Goal: Task Accomplishment & Management: Manage account settings

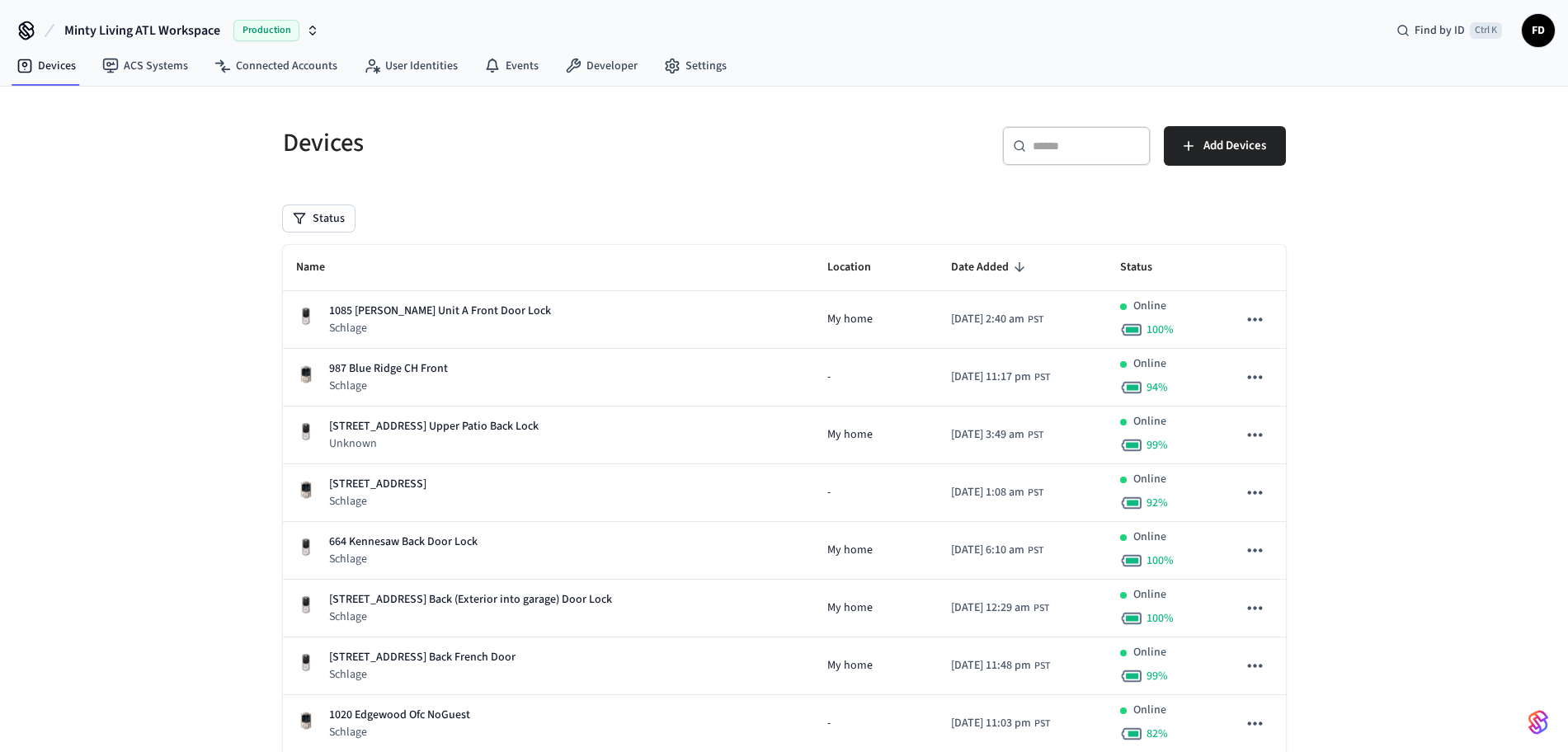
click at [1064, 127] on div "​ ​" at bounding box center [1076, 146] width 149 height 40
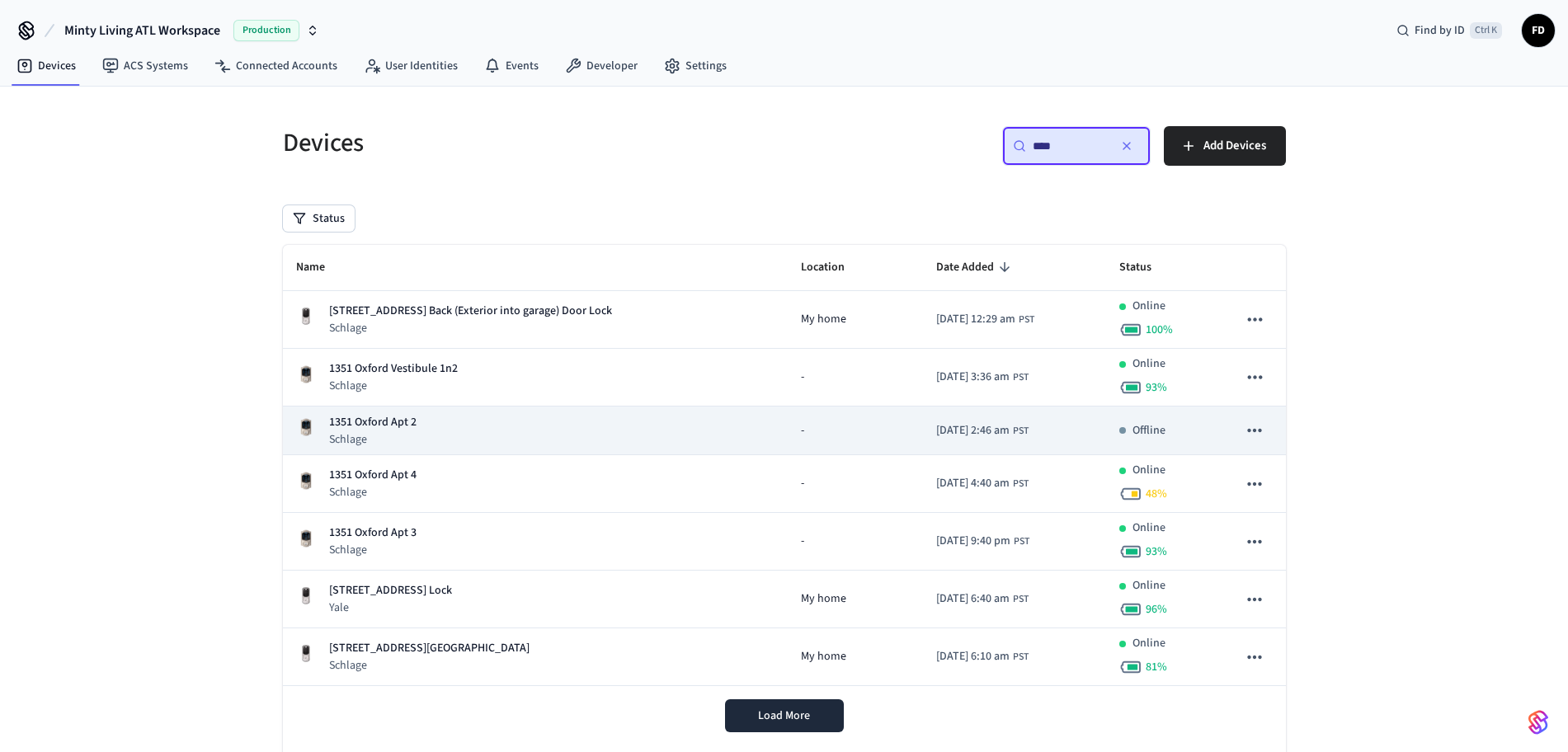
type input "****"
click at [566, 429] on div "1351 Oxford Apt 2 Schlage" at bounding box center [535, 430] width 478 height 34
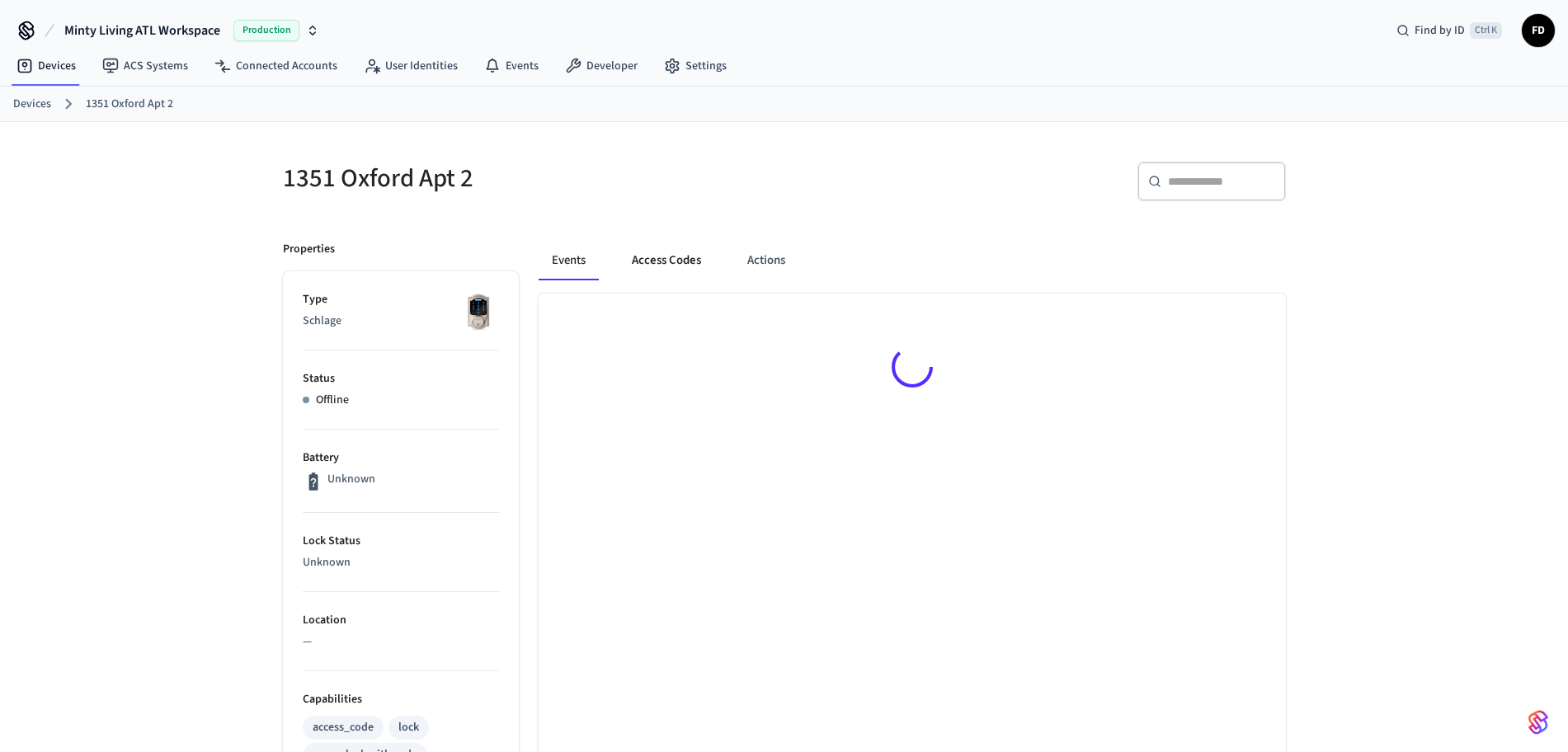
click at [663, 264] on button "Access Codes" at bounding box center [667, 261] width 96 height 40
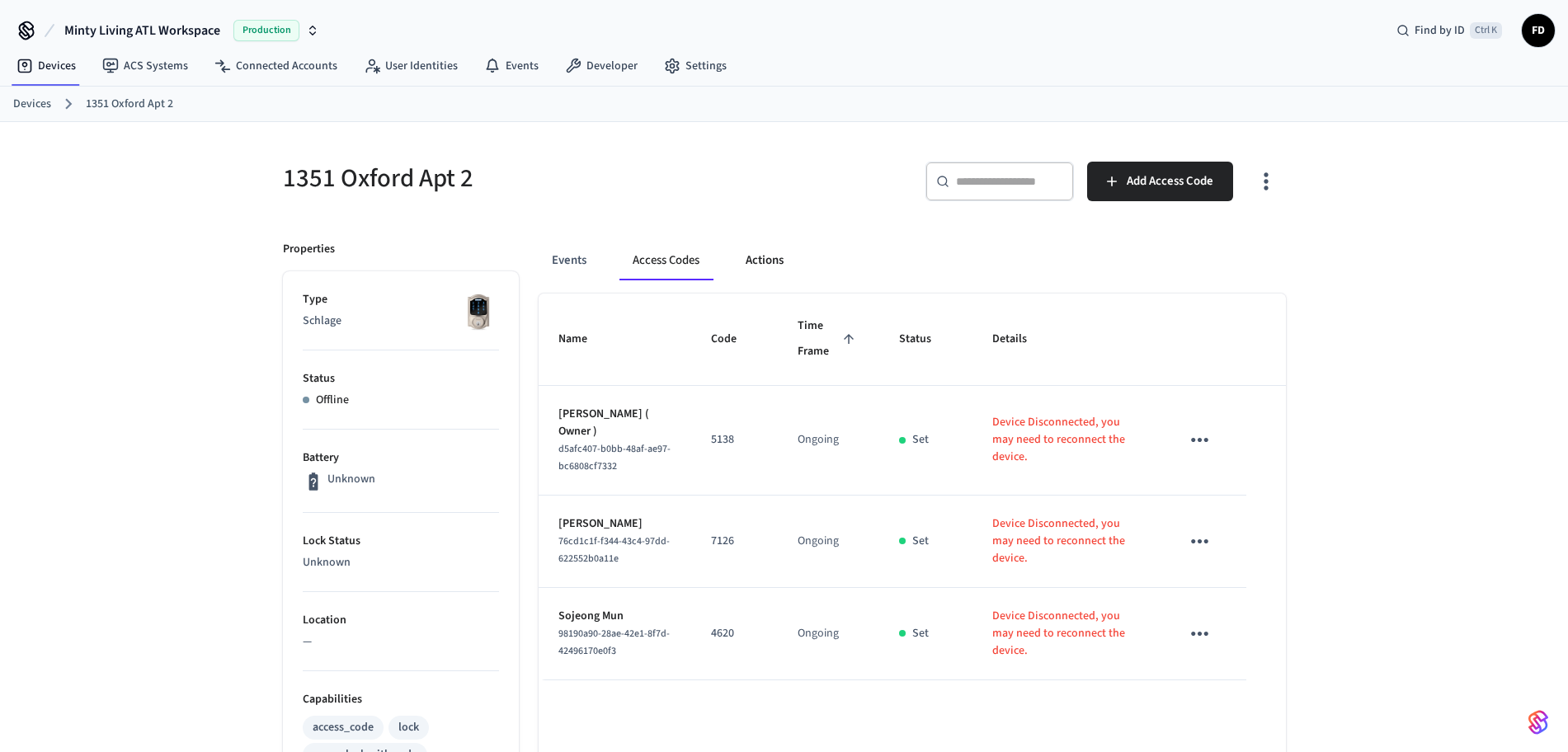
click at [786, 261] on button "Actions" at bounding box center [765, 261] width 64 height 40
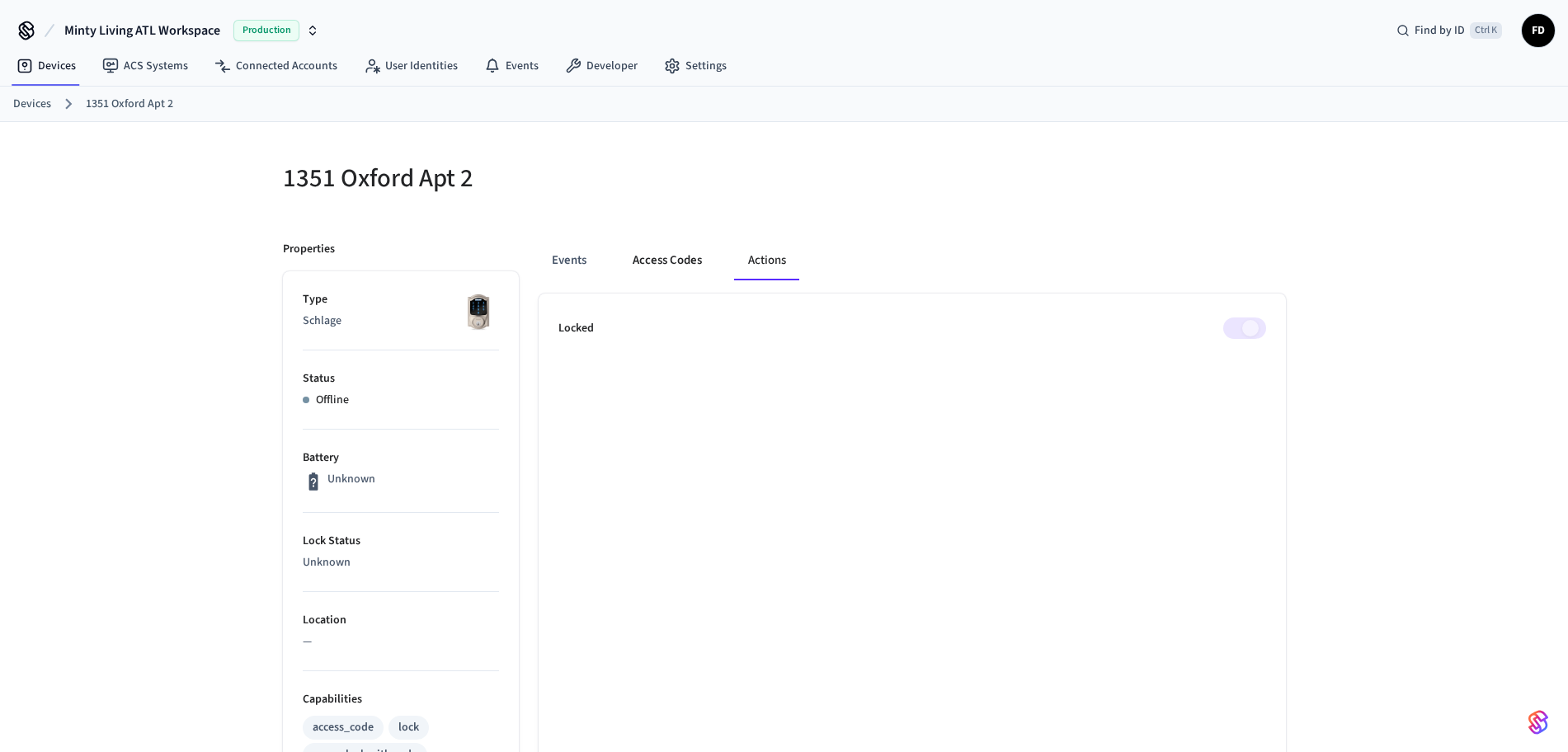
click at [670, 258] on button "Access Codes" at bounding box center [668, 261] width 96 height 40
